Goal: Check status: Check status

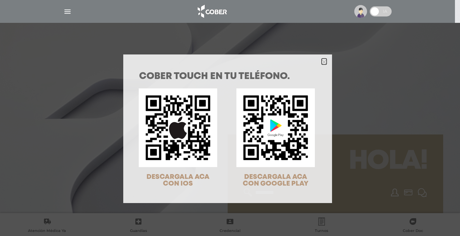
drag, startPoint x: 320, startPoint y: 61, endPoint x: 332, endPoint y: 63, distance: 11.3
click at [321, 61] on polygon "Close" at bounding box center [323, 62] width 5 height 5
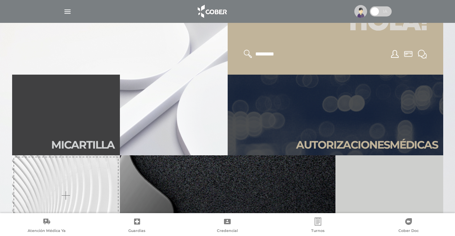
scroll to position [150, 0]
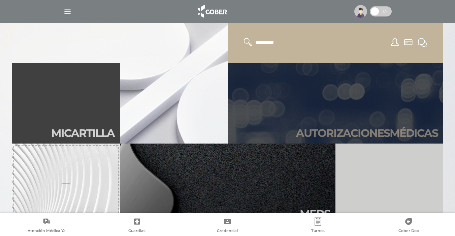
click at [407, 130] on h2 "Autori zaciones médicas" at bounding box center [367, 133] width 142 height 13
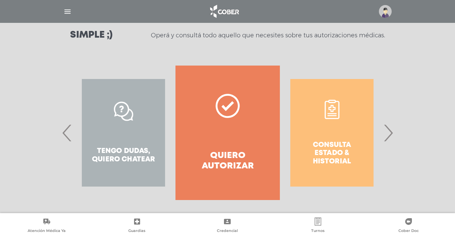
scroll to position [100, 0]
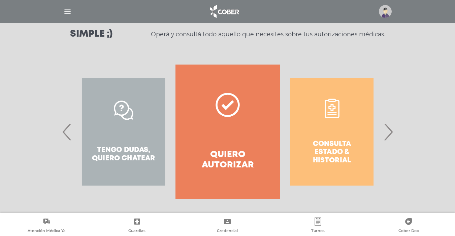
click at [390, 134] on span "›" at bounding box center [387, 132] width 13 height 36
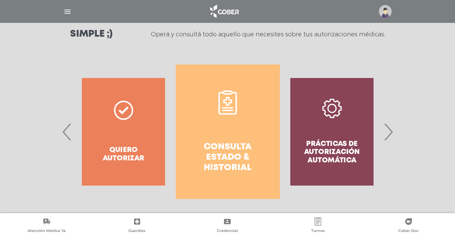
click at [223, 160] on h4 "Consulta estado & historial" at bounding box center [228, 158] width 80 height 32
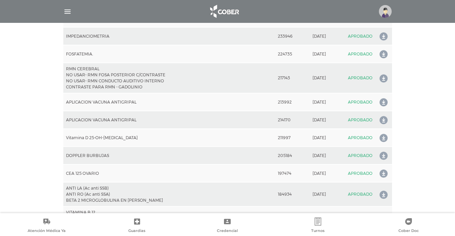
scroll to position [958, 0]
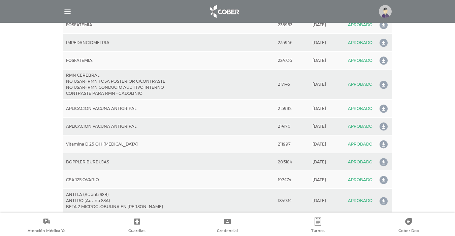
drag, startPoint x: 451, startPoint y: 122, endPoint x: 451, endPoint y: 116, distance: 5.4
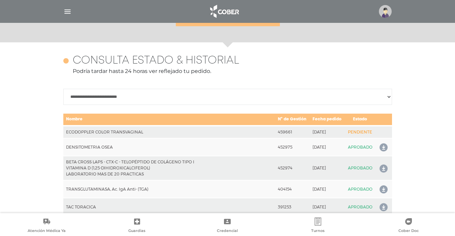
scroll to position [266, 0]
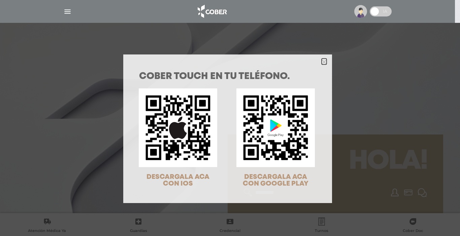
click at [323, 62] on icon "Close" at bounding box center [323, 62] width 5 height 5
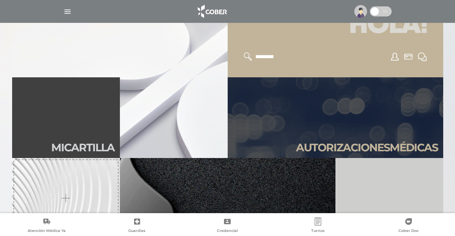
scroll to position [137, 0]
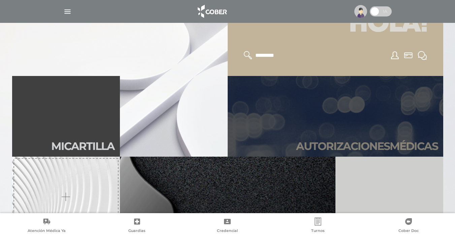
click at [380, 140] on h2 "Autori zaciones médicas" at bounding box center [367, 146] width 142 height 13
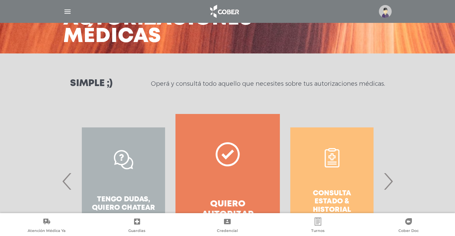
scroll to position [51, 0]
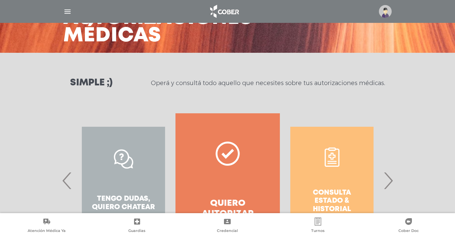
click at [388, 182] on span "›" at bounding box center [387, 181] width 13 height 36
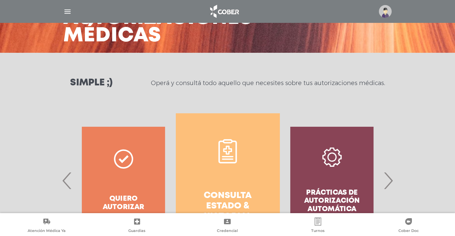
click at [231, 191] on h4 "Consulta estado & historial" at bounding box center [228, 207] width 80 height 32
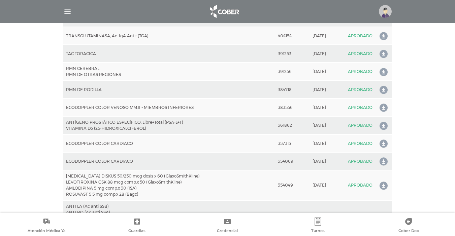
scroll to position [219, 0]
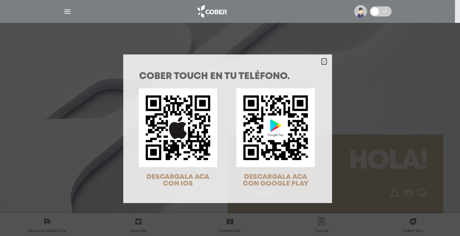
click at [323, 62] on icon "Close" at bounding box center [323, 62] width 5 height 5
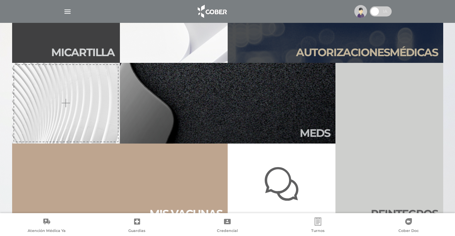
scroll to position [228, 0]
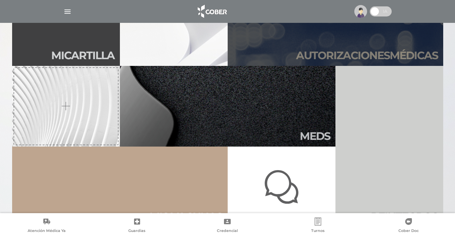
click at [397, 53] on h2 "Autori zaciones médicas" at bounding box center [367, 55] width 142 height 13
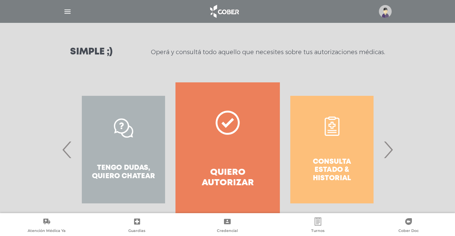
scroll to position [102, 0]
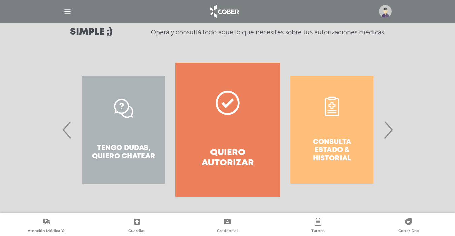
click at [391, 131] on span "›" at bounding box center [387, 130] width 13 height 36
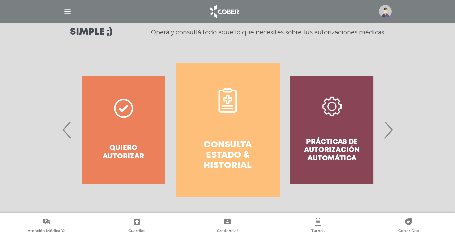
click at [233, 150] on h4 "Consulta estado & historial" at bounding box center [228, 156] width 80 height 32
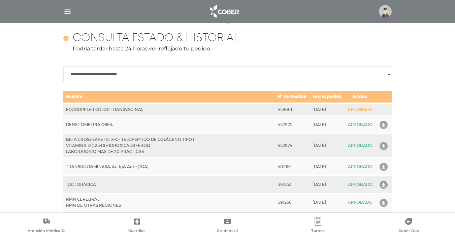
scroll to position [299, 0]
